Goal: Information Seeking & Learning: Understand process/instructions

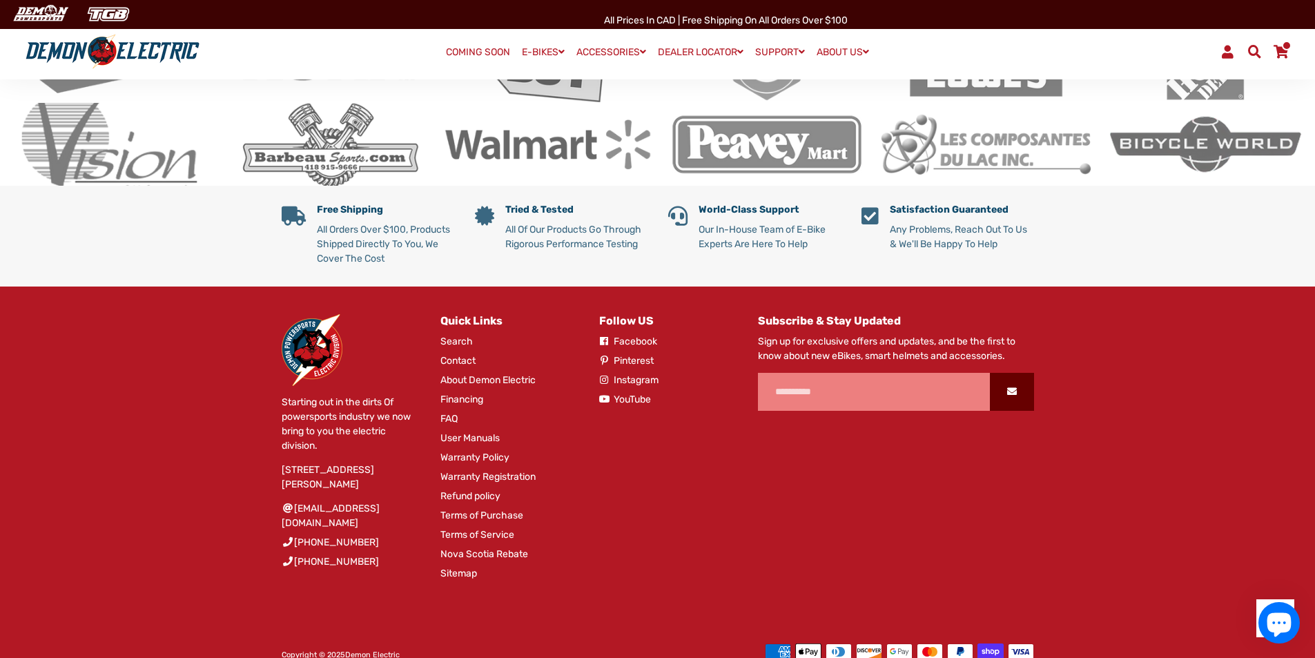
scroll to position [2627, 0]
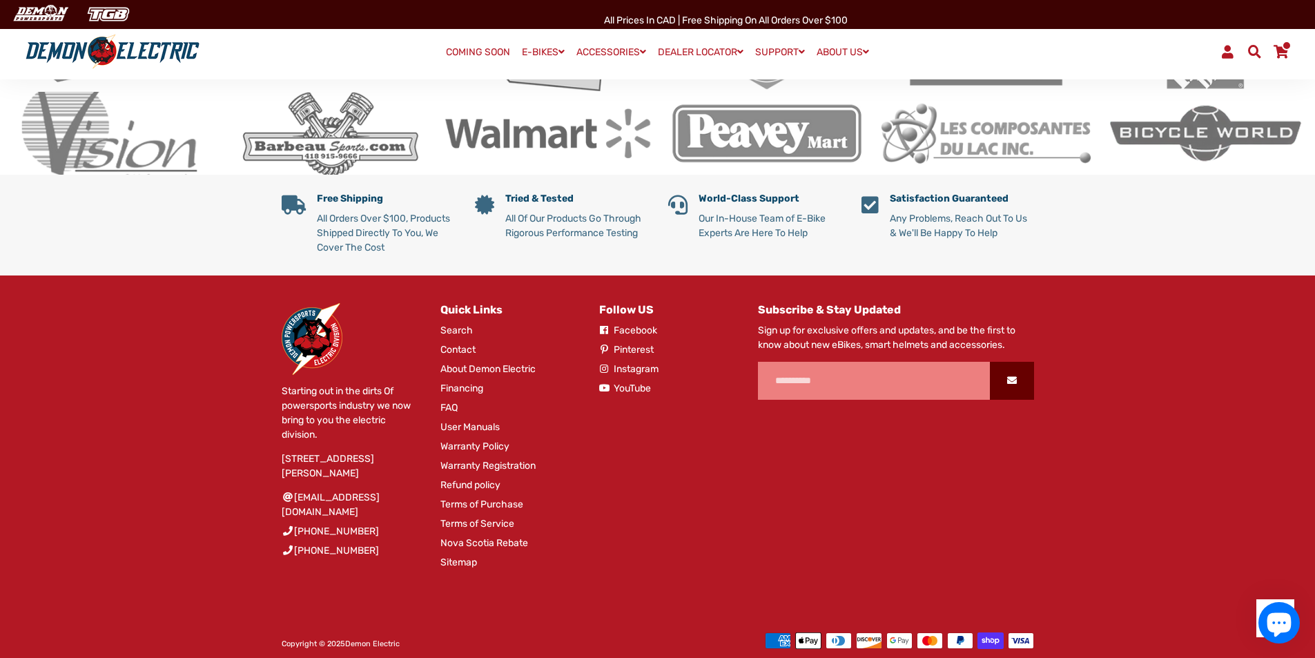
click at [486, 420] on link "User Manuals" at bounding box center [469, 427] width 59 height 14
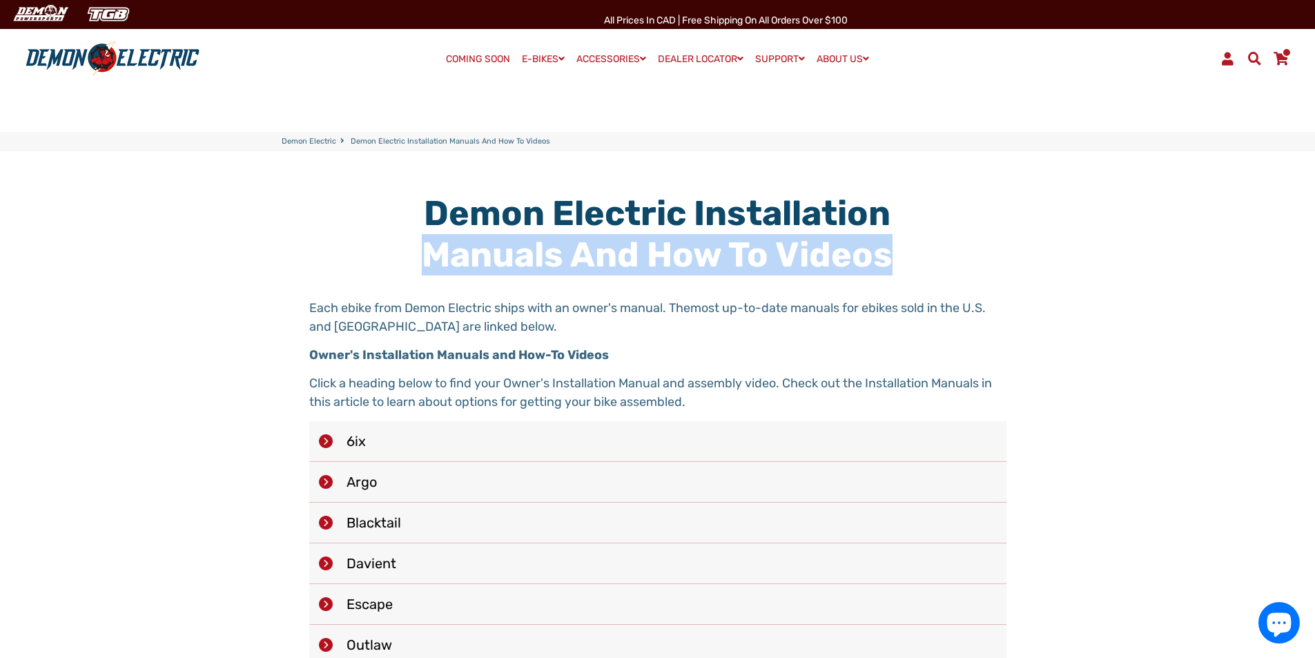
drag, startPoint x: 1311, startPoint y: 161, endPoint x: 1311, endPoint y: 244, distance: 83.5
click at [1311, 244] on main "Demon Electric Installation Manuals and How To Videos Each ebike from Demon Ele…" at bounding box center [657, 645] width 1315 height 988
click at [1290, 187] on main "Demon Electric Installation Manuals and How To Videos Each ebike from Demon Ele…" at bounding box center [657, 645] width 1315 height 988
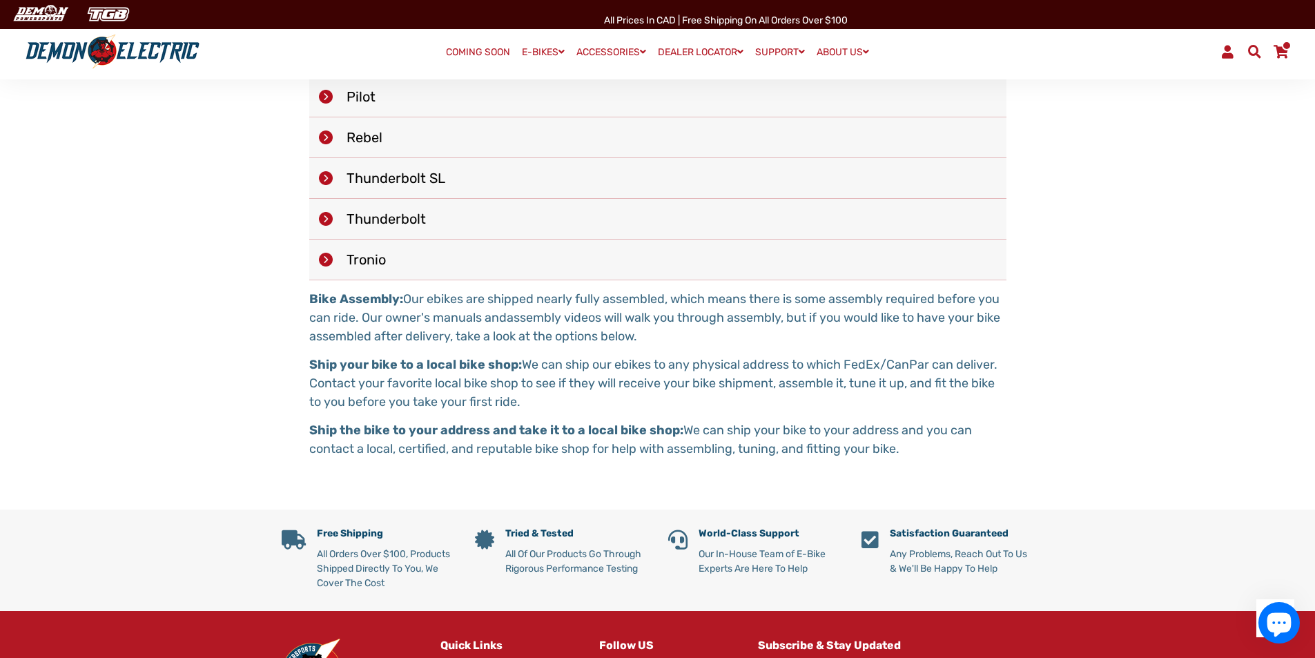
scroll to position [628, 0]
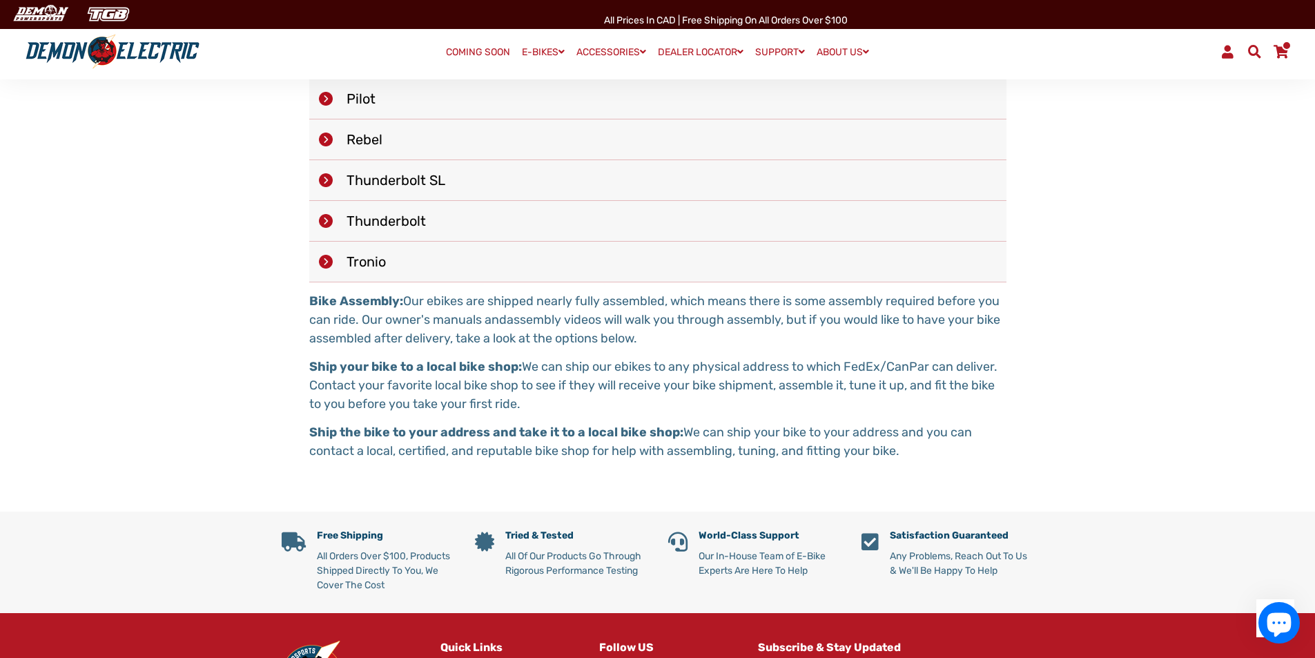
drag, startPoint x: 1245, startPoint y: 418, endPoint x: 1258, endPoint y: 458, distance: 41.9
click at [1257, 476] on main "Demon Electric Installation Manuals and How To Videos Each ebike from Demon Ele…" at bounding box center [657, 18] width 1315 height 988
click at [1258, 443] on main "Demon Electric Installation Manuals and How To Videos Each ebike from Demon Ele…" at bounding box center [657, 18] width 1315 height 988
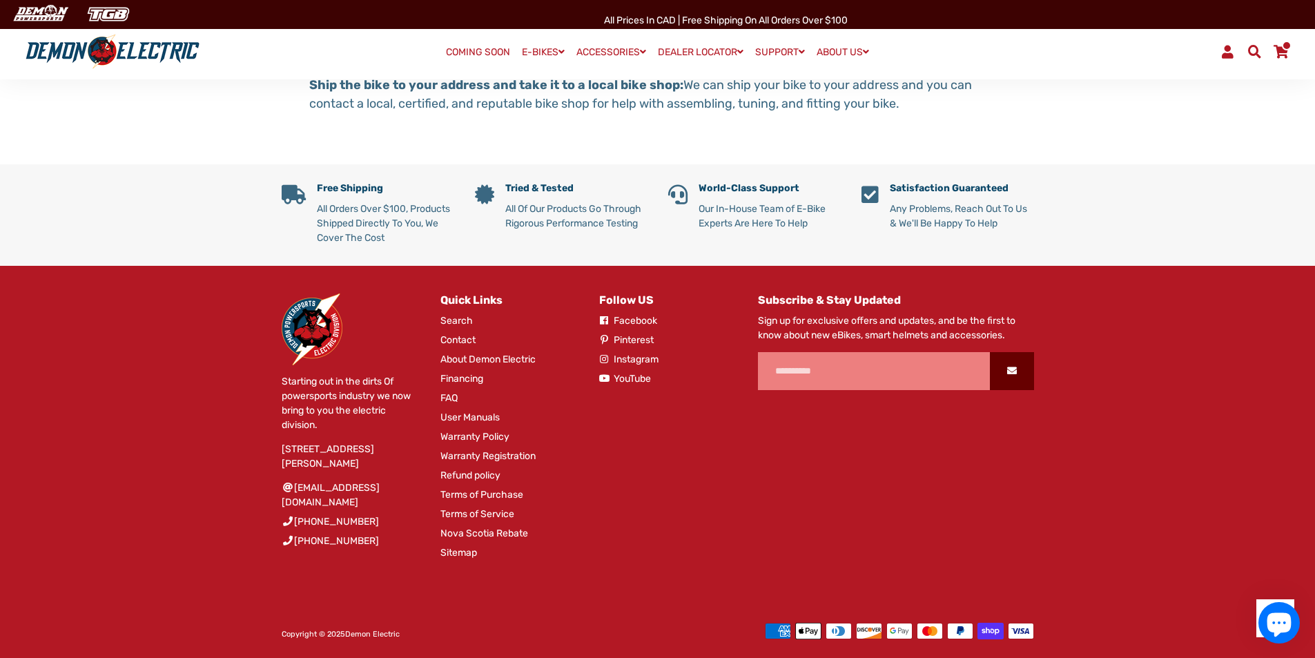
scroll to position [982, 0]
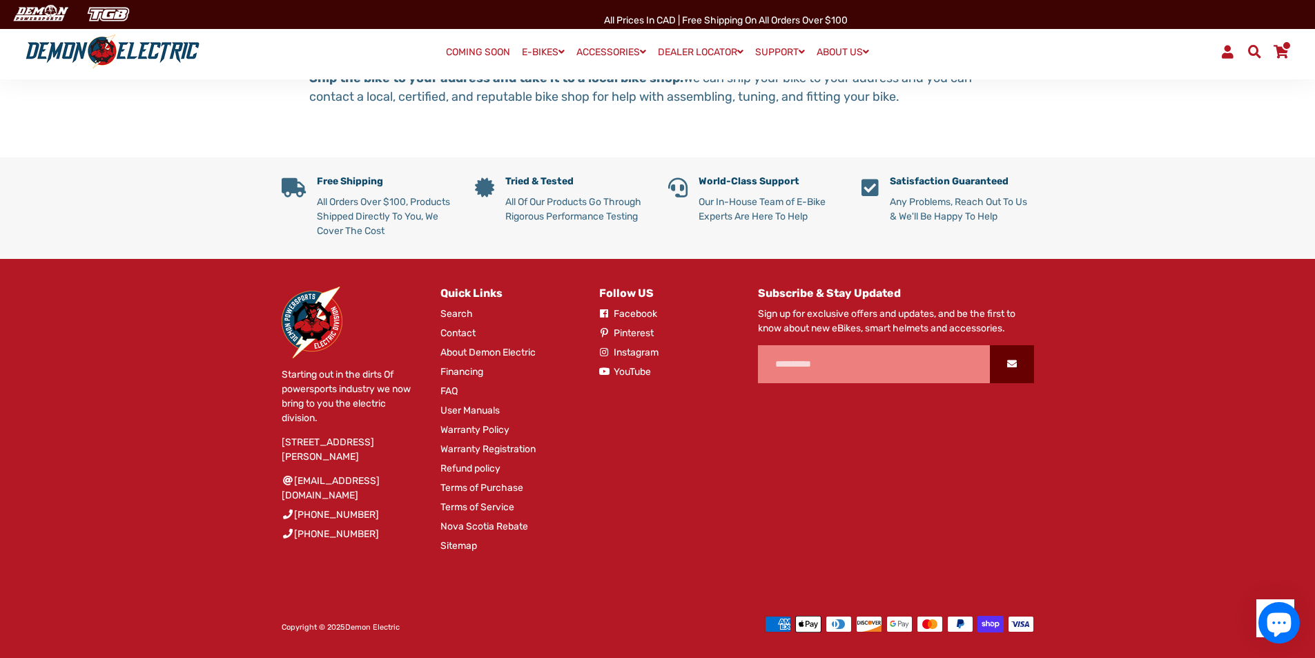
click at [480, 491] on link "Terms of Purchase" at bounding box center [481, 487] width 83 height 14
